Goal: Information Seeking & Learning: Learn about a topic

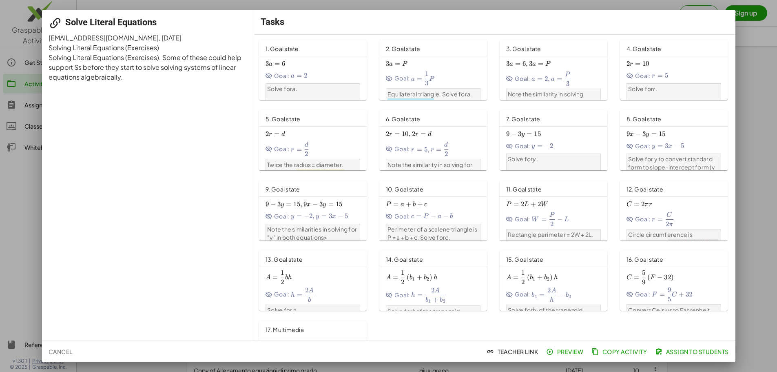
click at [328, 47] on div "1. Goal state" at bounding box center [313, 48] width 108 height 16
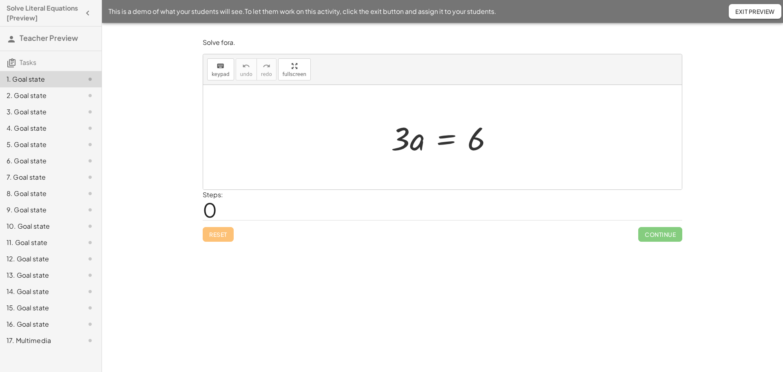
click at [47, 96] on div "2. Goal state" at bounding box center [40, 96] width 66 height 10
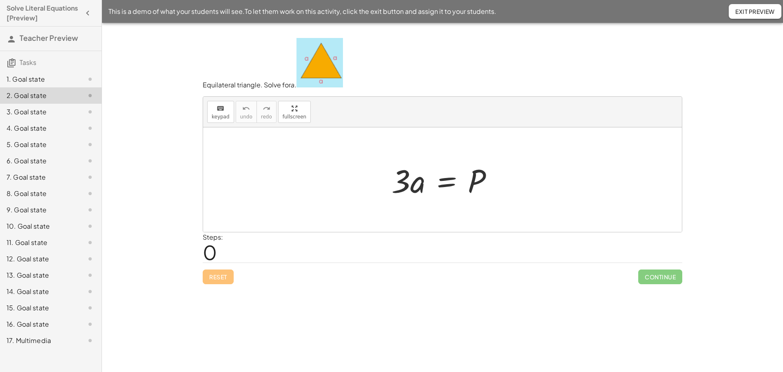
click at [11, 109] on div "3. Goal state" at bounding box center [40, 112] width 66 height 10
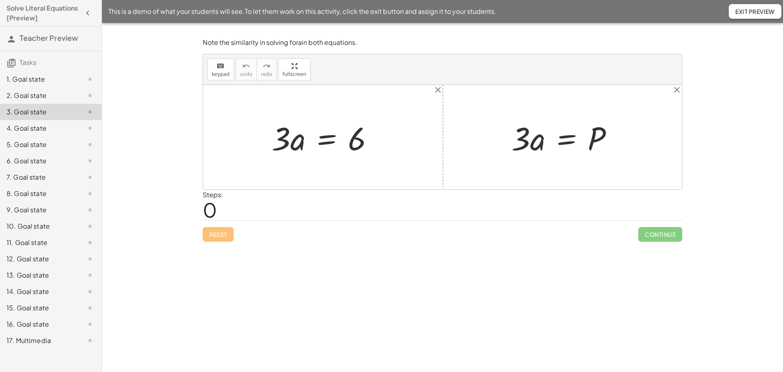
click at [27, 129] on div "4. Goal state" at bounding box center [40, 128] width 66 height 10
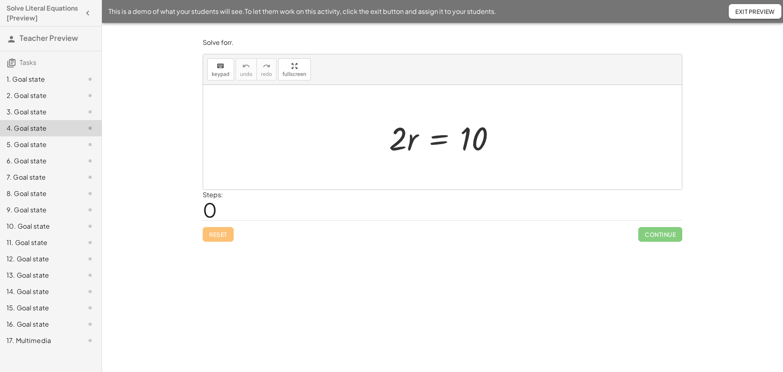
click at [31, 142] on div "5. Goal state" at bounding box center [40, 145] width 66 height 10
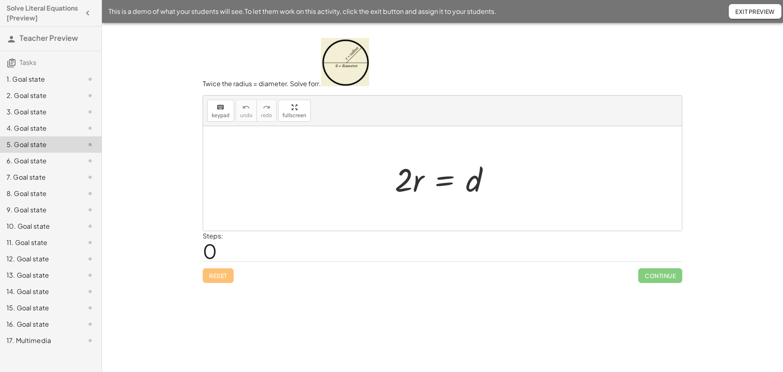
click at [31, 164] on div "6. Goal state" at bounding box center [40, 161] width 66 height 10
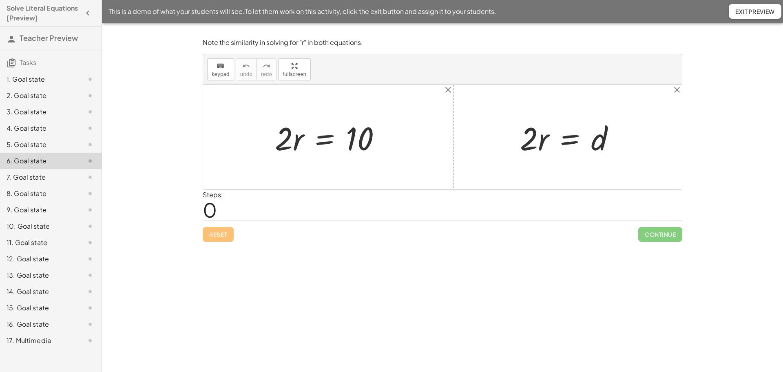
click at [31, 173] on div "7. Goal state" at bounding box center [40, 177] width 66 height 10
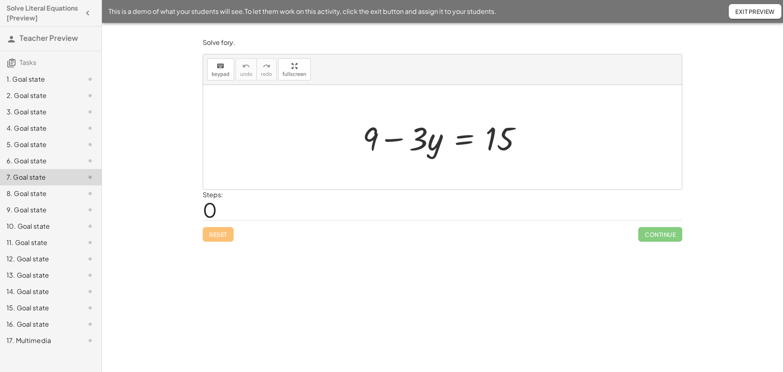
click at [30, 197] on div "8. Goal state" at bounding box center [40, 193] width 66 height 10
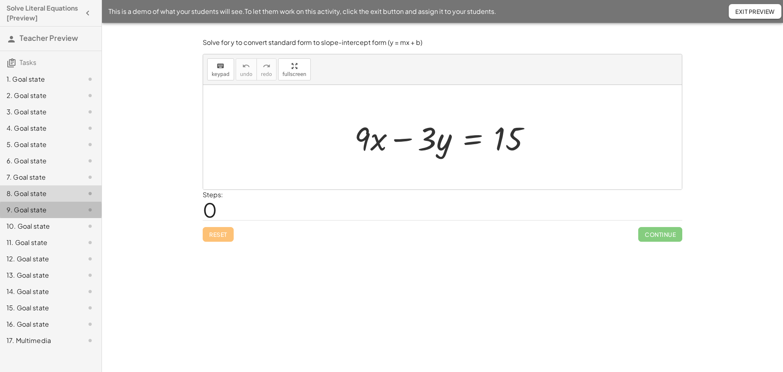
click at [40, 213] on div "9. Goal state" at bounding box center [40, 210] width 66 height 10
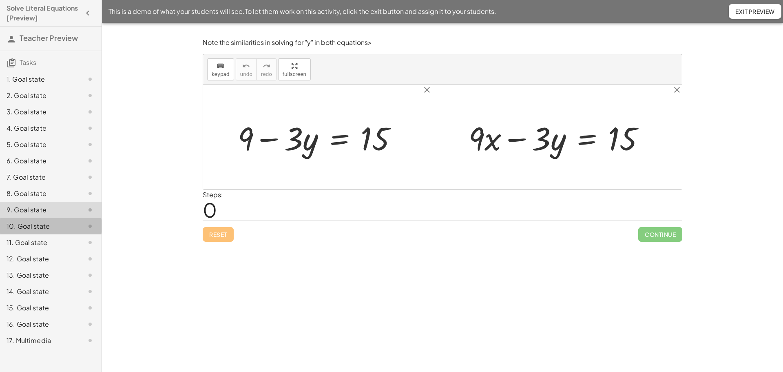
click at [40, 222] on div "10. Goal state" at bounding box center [40, 226] width 66 height 10
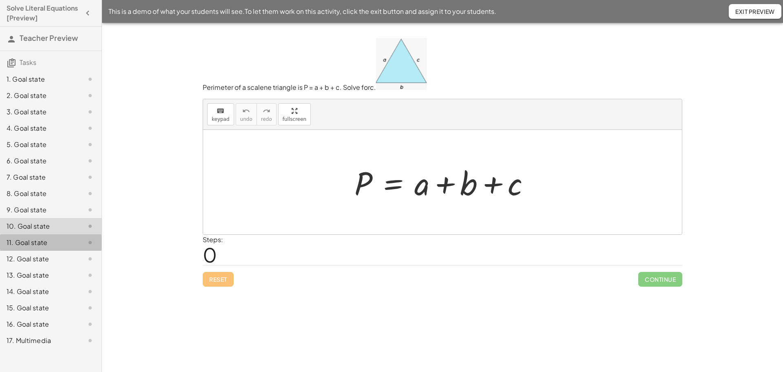
click at [26, 267] on div "11. Goal state" at bounding box center [51, 275] width 102 height 16
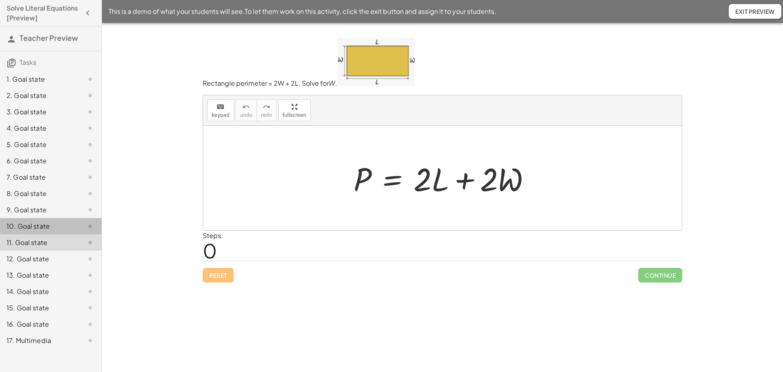
click at [27, 223] on div "10. Goal state" at bounding box center [40, 226] width 66 height 10
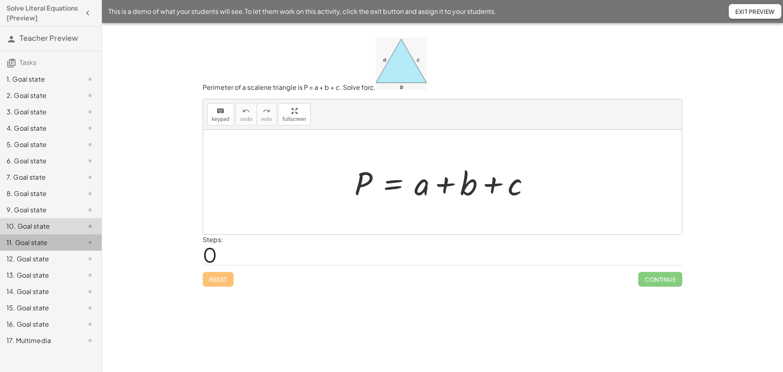
click at [57, 246] on div "11. Goal state" at bounding box center [40, 242] width 66 height 10
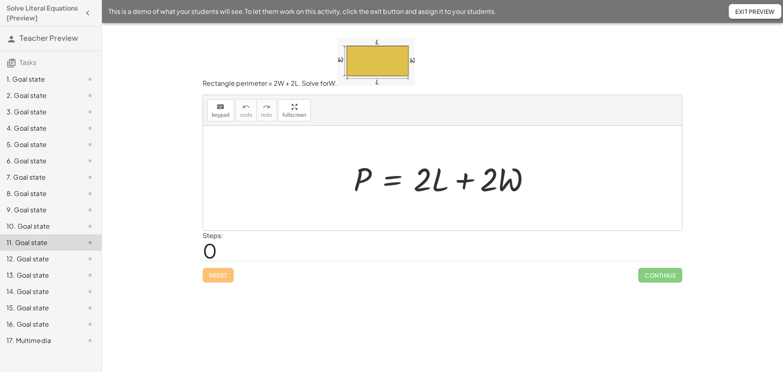
click at [54, 259] on div "12. Goal state" at bounding box center [40, 259] width 66 height 10
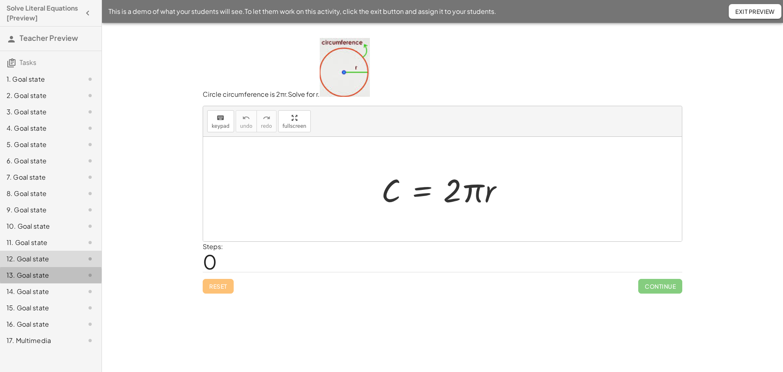
click at [50, 273] on div "13. Goal state" at bounding box center [40, 275] width 66 height 10
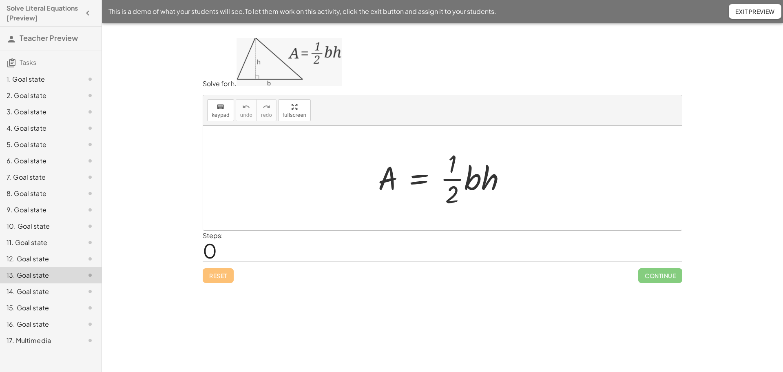
click at [34, 316] on div "14. Goal state" at bounding box center [51, 324] width 102 height 16
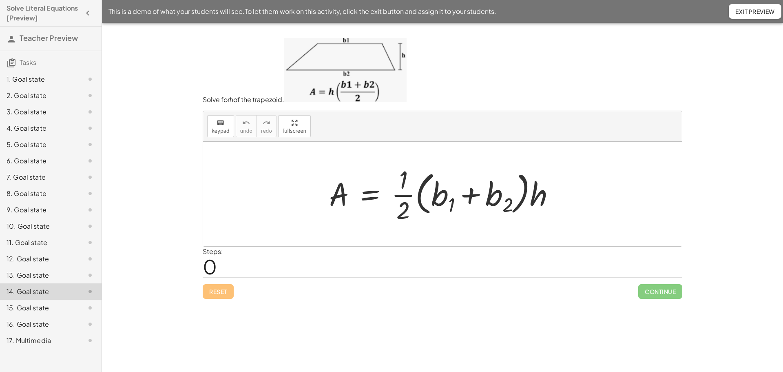
click at [46, 312] on div "15. Goal state" at bounding box center [40, 308] width 66 height 10
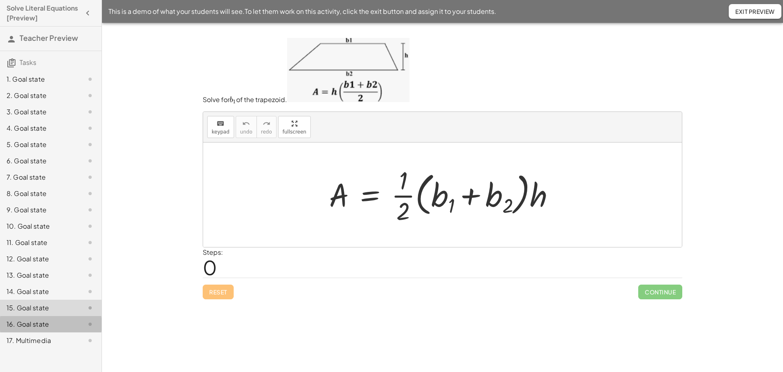
click at [45, 327] on div "16. Goal state" at bounding box center [40, 324] width 66 height 10
